Goal: Browse casually

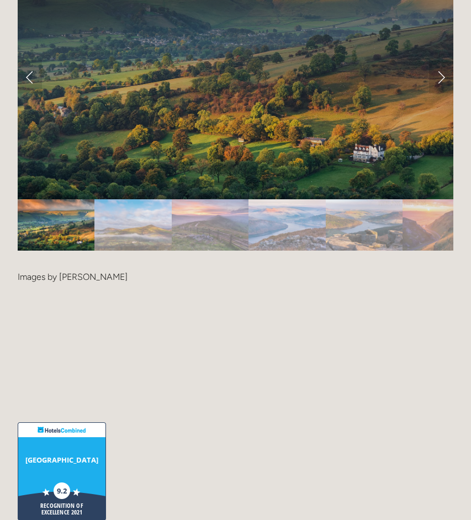
scroll to position [2336, 0]
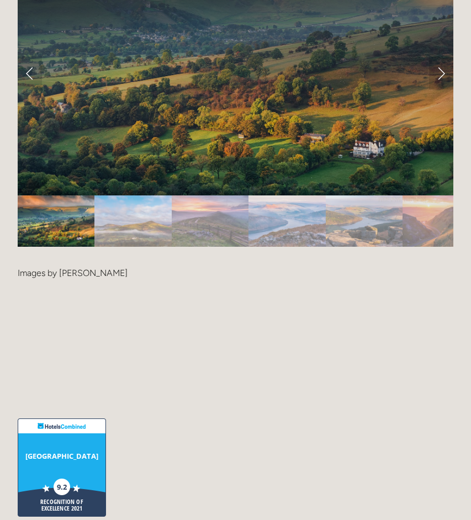
click at [129, 212] on img "Slide 2" at bounding box center [132, 220] width 77 height 51
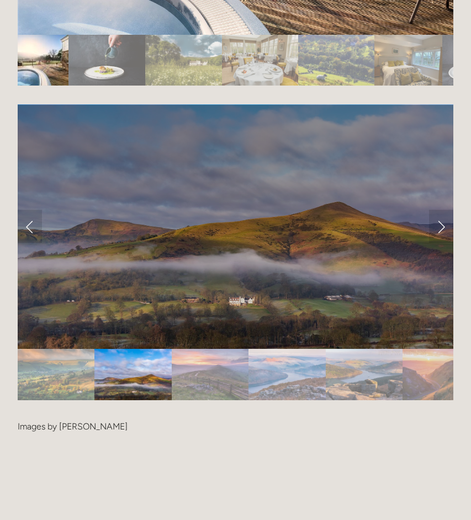
scroll to position [2171, 0]
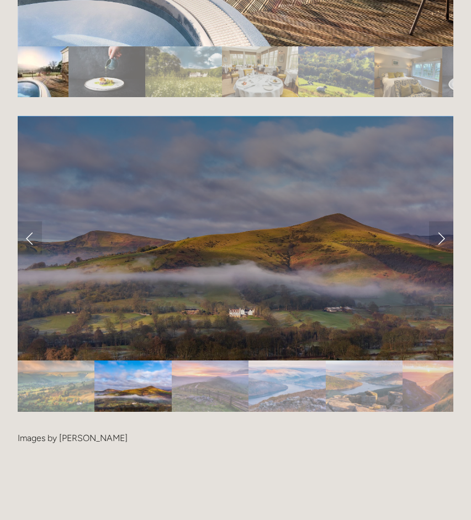
click at [215, 377] on img "Slide 3" at bounding box center [210, 385] width 77 height 51
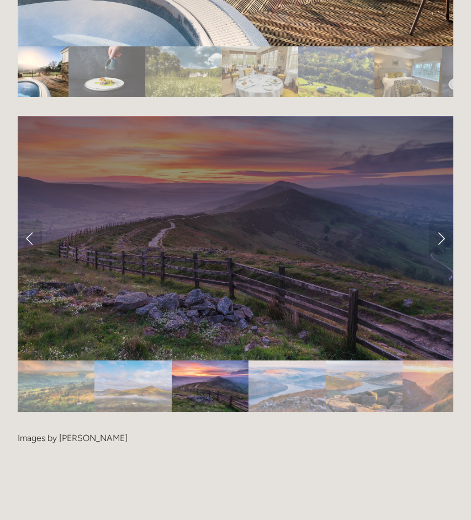
click at [273, 378] on img "Slide 4" at bounding box center [286, 385] width 77 height 51
click at [283, 364] on img "Slide 4" at bounding box center [286, 385] width 77 height 51
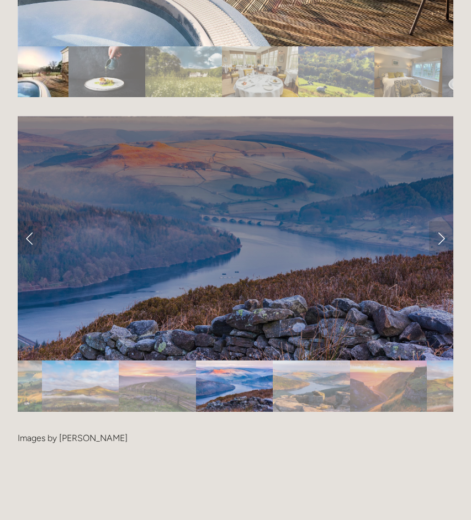
click at [307, 362] on img "Slide 5" at bounding box center [311, 385] width 77 height 51
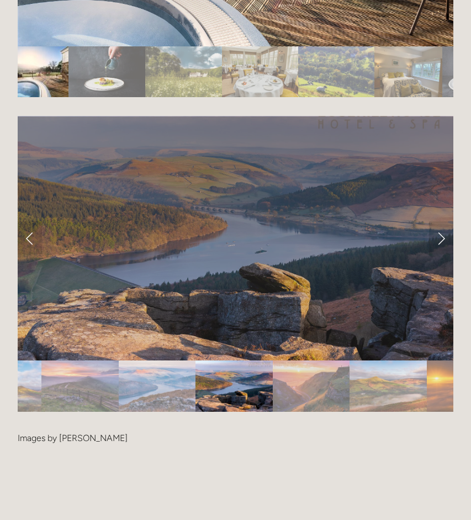
click at [307, 362] on img "Slide 6" at bounding box center [311, 385] width 77 height 51
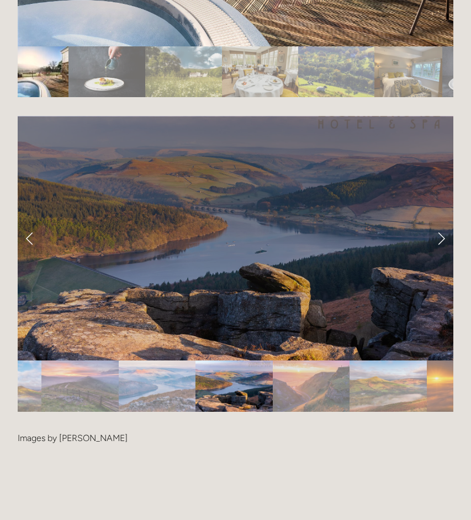
click at [307, 362] on img "Slide 6" at bounding box center [311, 385] width 77 height 51
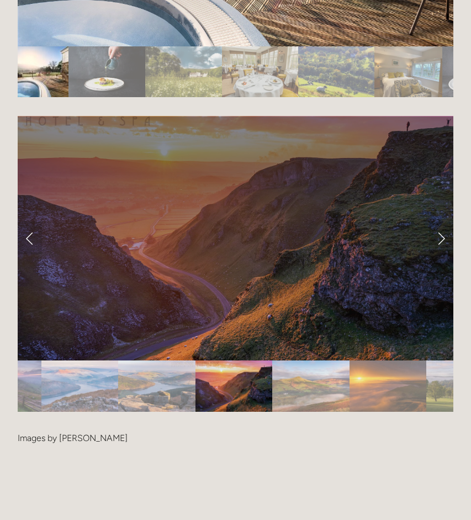
click at [307, 362] on img "Slide 7" at bounding box center [310, 385] width 77 height 51
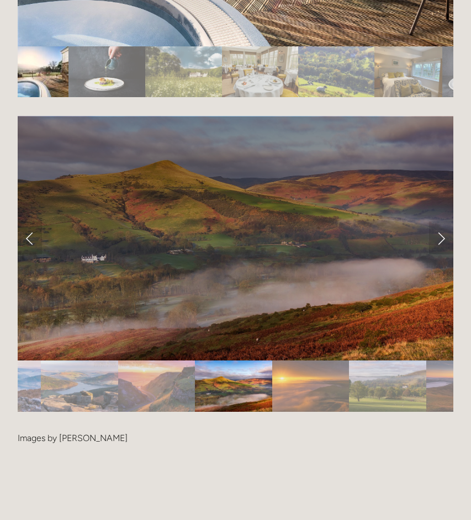
click at [307, 362] on img "Slide 8" at bounding box center [310, 385] width 77 height 51
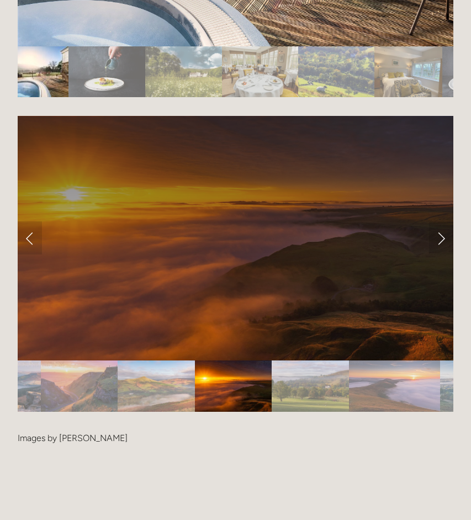
click at [307, 362] on img "Slide 9" at bounding box center [309, 385] width 77 height 51
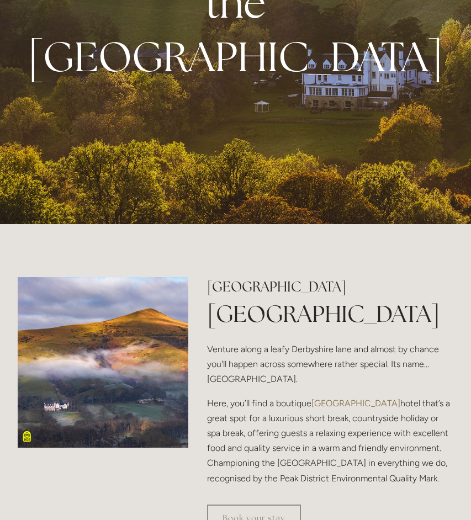
scroll to position [28, 0]
